Goal: Transaction & Acquisition: Purchase product/service

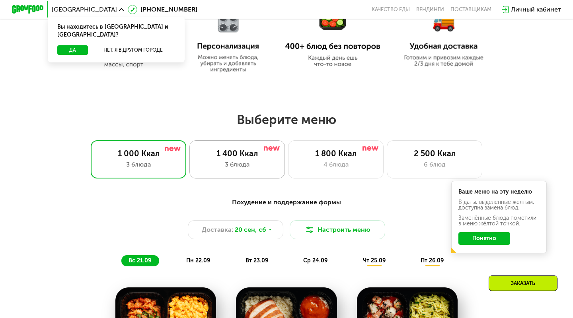
scroll to position [424, 0]
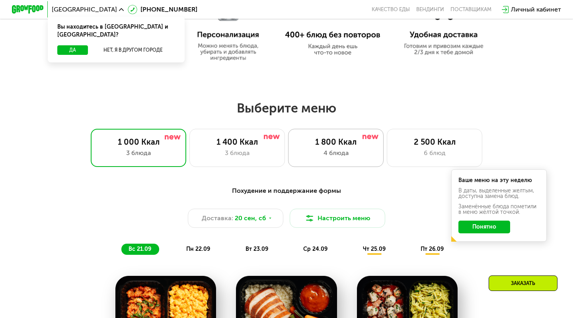
click at [328, 152] on div "4 блюда" at bounding box center [335, 153] width 79 height 10
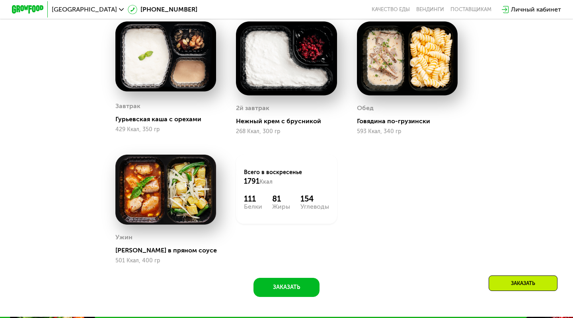
scroll to position [674, 0]
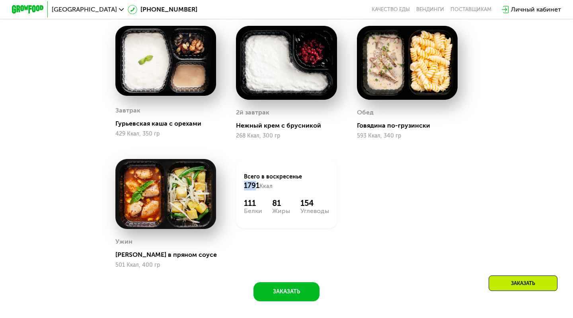
drag, startPoint x: 242, startPoint y: 183, endPoint x: 257, endPoint y: 183, distance: 14.7
click at [257, 183] on div "Всего в [DATE] 1791 Ккал 111 Белки 81 Жиры 154 Углеводы" at bounding box center [286, 193] width 101 height 69
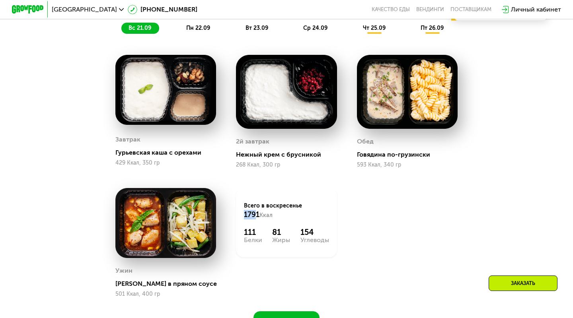
scroll to position [646, 0]
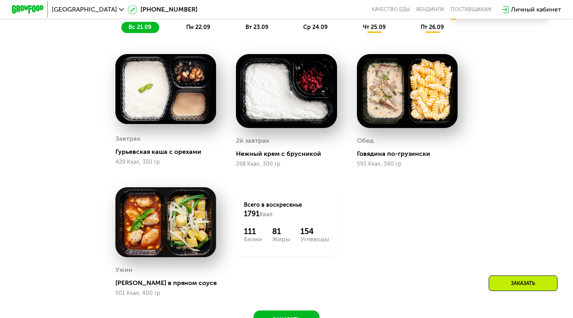
click at [239, 206] on div "Всего в [DATE] 1791 Ккал 111 Белки 81 Жиры 154 Углеводы" at bounding box center [286, 221] width 101 height 69
drag, startPoint x: 247, startPoint y: 214, endPoint x: 252, endPoint y: 214, distance: 5.6
click at [252, 214] on span "1791" at bounding box center [252, 214] width 16 height 9
drag, startPoint x: 237, startPoint y: 214, endPoint x: 282, endPoint y: 213, distance: 45.0
click at [282, 213] on div "Всего в [DATE] 1791 Ккал 111 Белки 81 Жиры 154 Углеводы" at bounding box center [286, 221] width 101 height 69
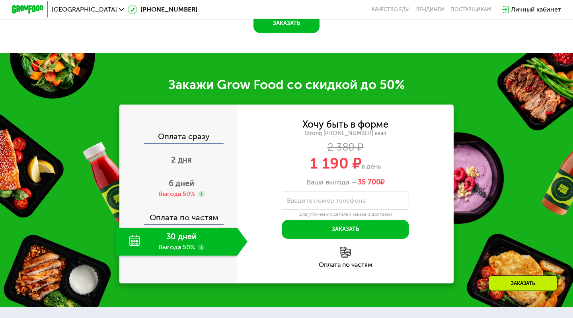
scroll to position [945, 0]
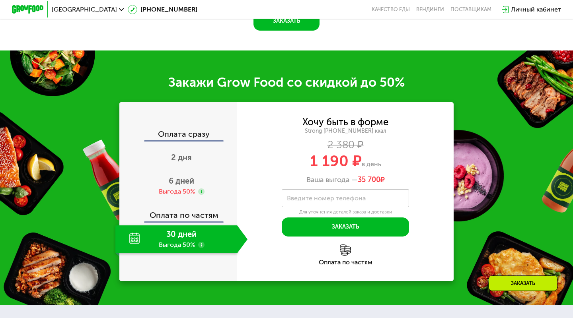
drag, startPoint x: 310, startPoint y: 156, endPoint x: 382, endPoint y: 157, distance: 71.6
click at [382, 157] on div "1 190 ₽ в день" at bounding box center [345, 161] width 216 height 15
click at [183, 184] on span "6 дней" at bounding box center [181, 181] width 25 height 10
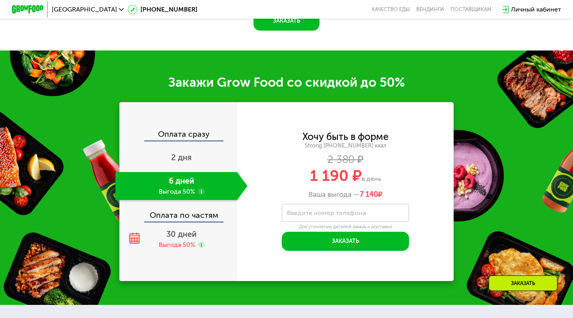
drag, startPoint x: 278, startPoint y: 169, endPoint x: 387, endPoint y: 190, distance: 110.3
click at [387, 190] on div "Хочу быть в форме Strong [PHONE_NUMBER] ккал 2 380 ₽ 1 190 ₽ в день Ваша выгода…" at bounding box center [345, 165] width 216 height 67
click at [386, 171] on div "1 190 ₽ в день" at bounding box center [345, 175] width 216 height 15
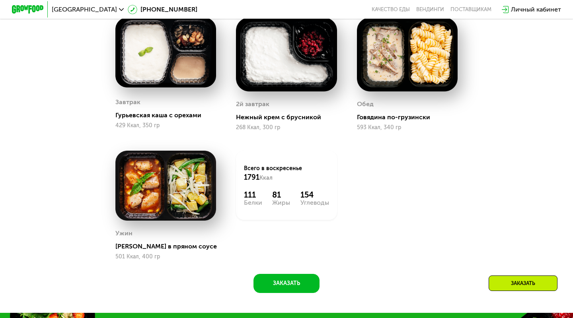
scroll to position [644, 0]
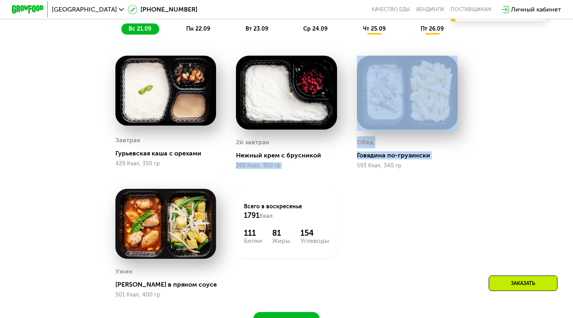
drag, startPoint x: 327, startPoint y: 160, endPoint x: 359, endPoint y: 161, distance: 31.8
click at [360, 161] on div "Завтрак Гурьевская каша с орехами 429 Ккал, 350 гр 2й завтрак Нежный крем с бру…" at bounding box center [286, 177] width 362 height 262
click at [348, 151] on div "[PERSON_NAME] по-грузински 593 Ккал, 340 гр" at bounding box center [407, 112] width 120 height 133
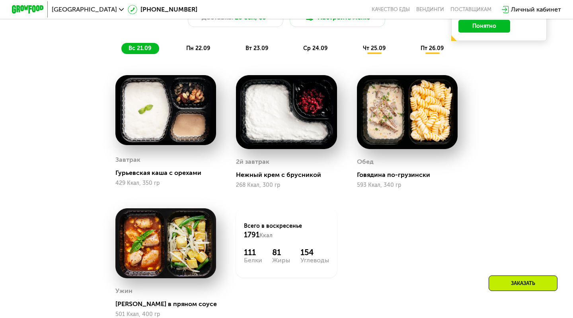
scroll to position [604, 0]
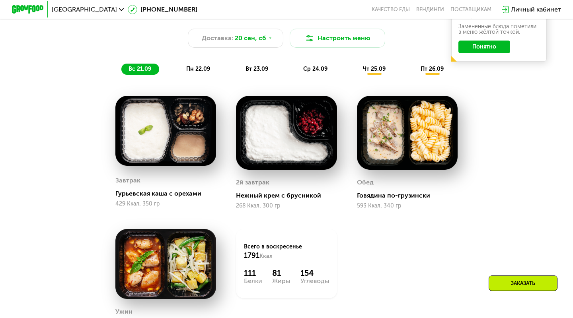
click at [301, 66] on div "ср 24.09" at bounding box center [315, 69] width 39 height 11
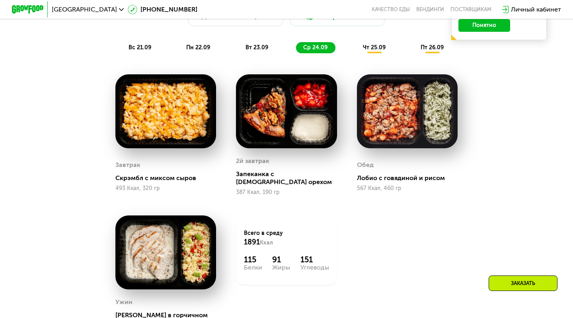
scroll to position [661, 0]
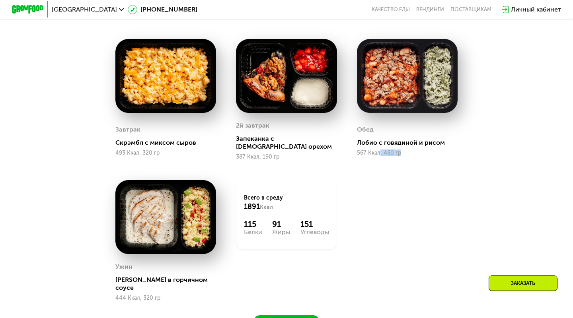
drag, startPoint x: 378, startPoint y: 152, endPoint x: 408, endPoint y: 150, distance: 29.5
click at [409, 151] on div "567 Ккал, 460 гр" at bounding box center [407, 153] width 101 height 6
click at [407, 158] on div "[PERSON_NAME] с говядиной и рисом 567 Ккал, 460 гр" at bounding box center [407, 99] width 120 height 141
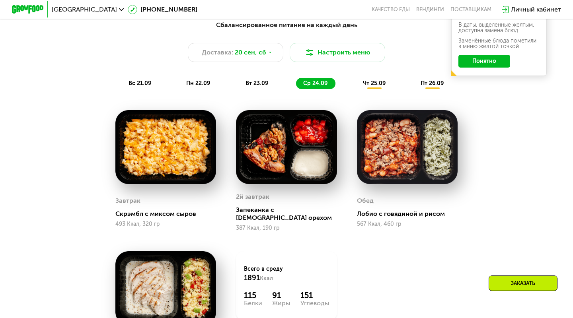
scroll to position [563, 0]
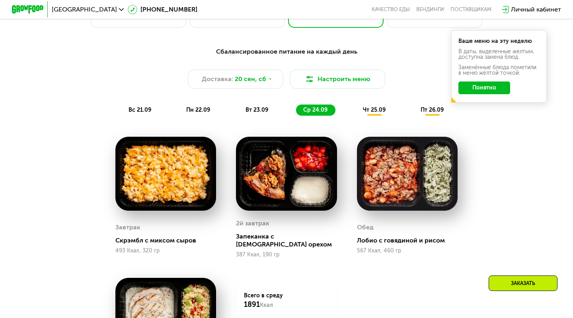
click at [425, 101] on div "Сбалансированное питание на каждый день Доставка: [DATE] Настроить меню вс 21.0…" at bounding box center [286, 81] width 471 height 69
click at [425, 106] on div "пт 26.09" at bounding box center [432, 110] width 38 height 11
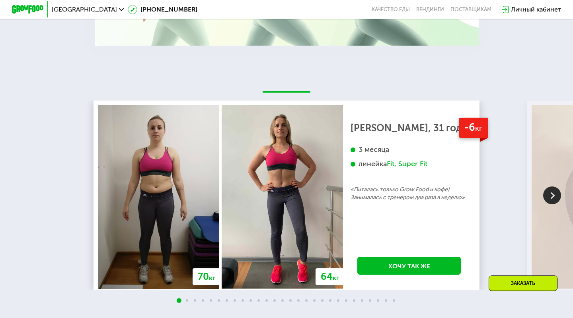
scroll to position [1607, 0]
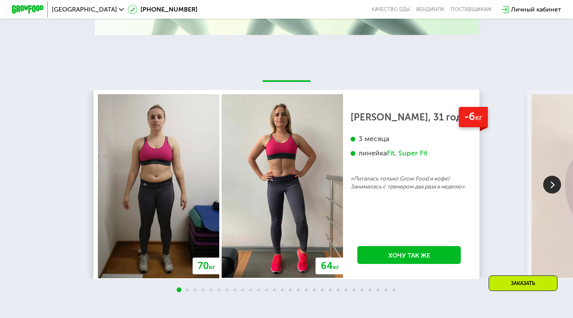
click at [234, 287] on div at bounding box center [286, 290] width 573 height 6
click at [240, 287] on div at bounding box center [286, 290] width 573 height 6
click at [244, 287] on div at bounding box center [286, 290] width 573 height 6
click at [208, 287] on div at bounding box center [286, 290] width 573 height 6
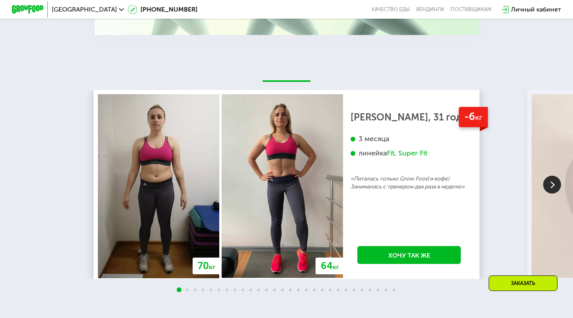
click at [203, 289] on span at bounding box center [203, 290] width 2 height 2
click at [203, 287] on div at bounding box center [286, 290] width 573 height 6
click at [184, 287] on div at bounding box center [286, 290] width 573 height 6
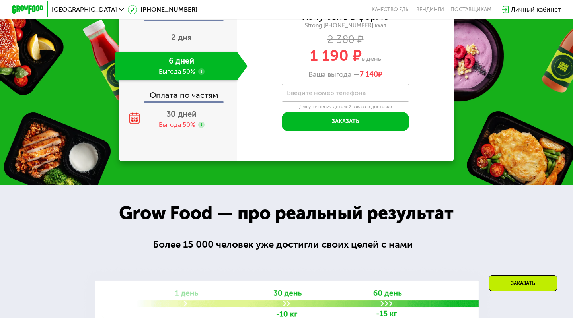
scroll to position [1172, 0]
